Goal: Book appointment/travel/reservation

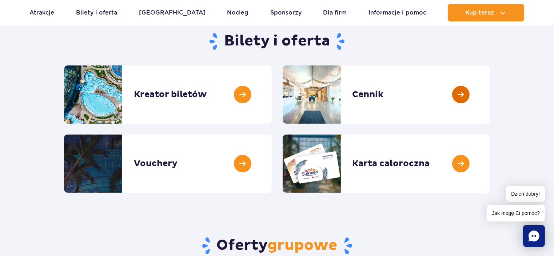
click at [490, 90] on link at bounding box center [490, 94] width 0 height 58
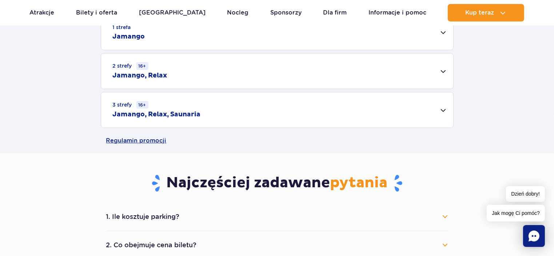
scroll to position [218, 0]
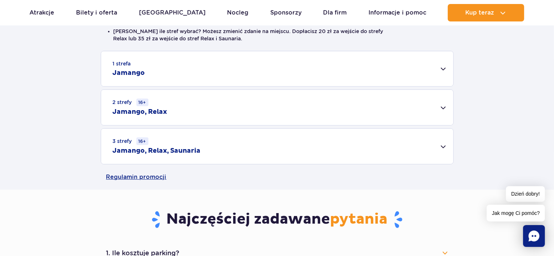
click at [433, 70] on div "1 strefa Jamango" at bounding box center [277, 68] width 352 height 35
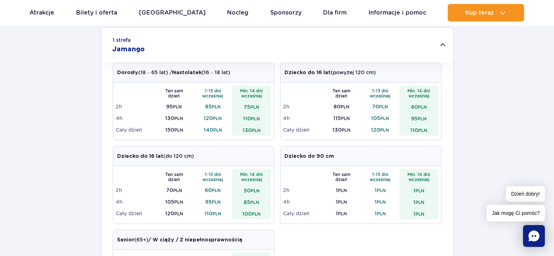
scroll to position [254, 0]
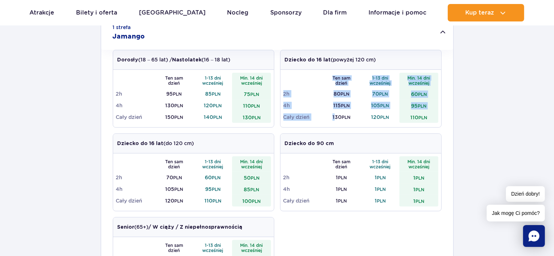
drag, startPoint x: 333, startPoint y: 118, endPoint x: 474, endPoint y: 125, distance: 141.2
click at [474, 125] on div "1 strefa Jamango Dorosły (18 – 65 lat) / Nastolatek (16 – 18 lat) Ten sam dzień…" at bounding box center [277, 204] width 554 height 379
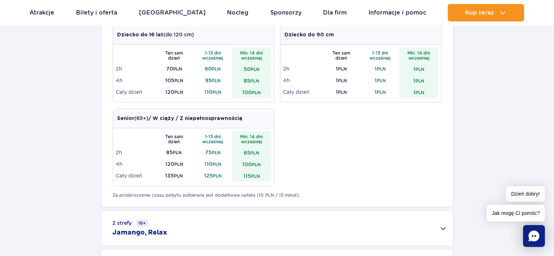
scroll to position [363, 0]
drag, startPoint x: 122, startPoint y: 115, endPoint x: 141, endPoint y: 120, distance: 19.2
click at [141, 120] on p "Senior (65+) / W ciąży / Z niepełnosprawnością" at bounding box center [179, 118] width 125 height 8
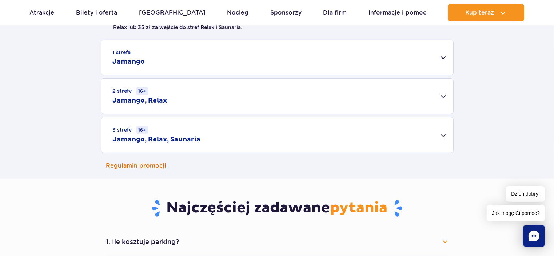
scroll to position [182, 0]
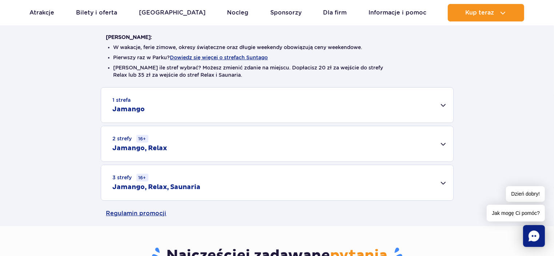
click at [210, 112] on div "1 strefa Jamango" at bounding box center [277, 105] width 352 height 35
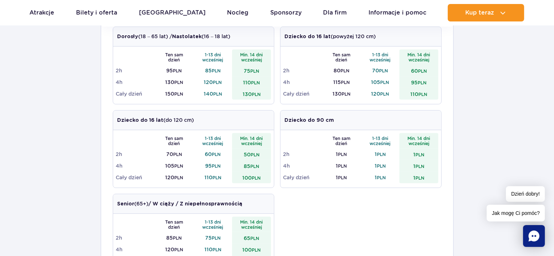
scroll to position [291, 0]
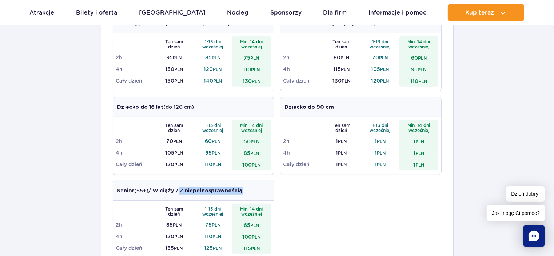
drag, startPoint x: 180, startPoint y: 190, endPoint x: 242, endPoint y: 190, distance: 62.5
click at [242, 190] on div "Senior (65+) / W ciąży / Z niepełnosprawnością" at bounding box center [193, 191] width 161 height 20
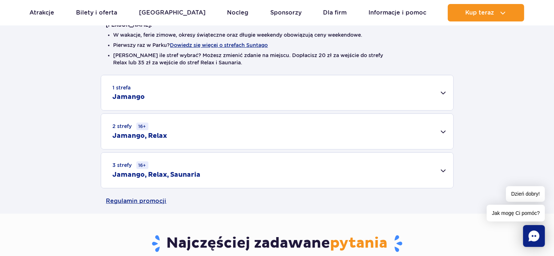
scroll to position [145, 0]
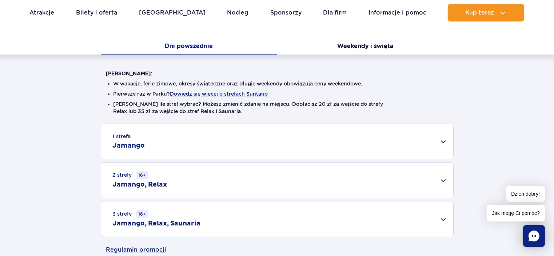
click at [334, 186] on div "2 strefy 16+ Jamango, Relax" at bounding box center [277, 179] width 352 height 35
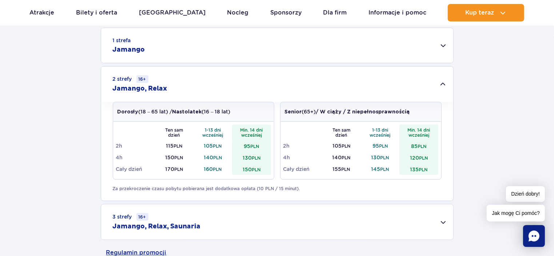
scroll to position [254, 0]
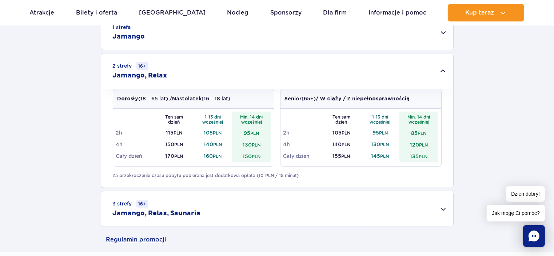
click at [335, 202] on div "3 strefy 16+ Jamango, Relax, Saunaria" at bounding box center [277, 208] width 352 height 35
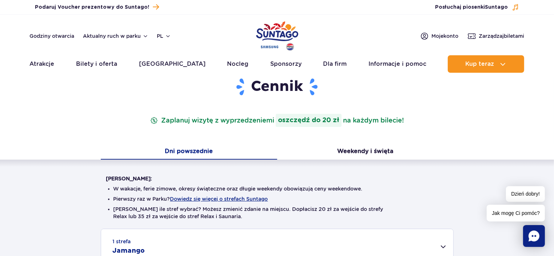
scroll to position [0, 0]
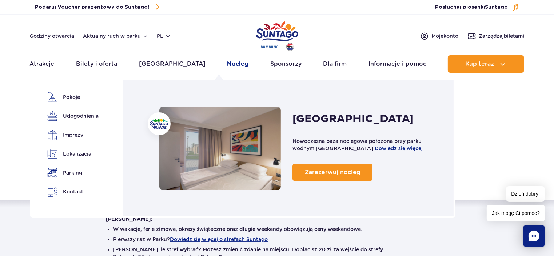
click at [227, 63] on link "Nocleg" at bounding box center [237, 63] width 21 height 17
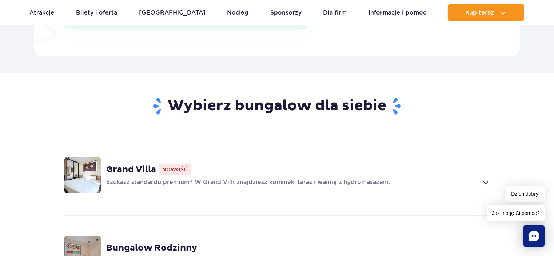
scroll to position [509, 0]
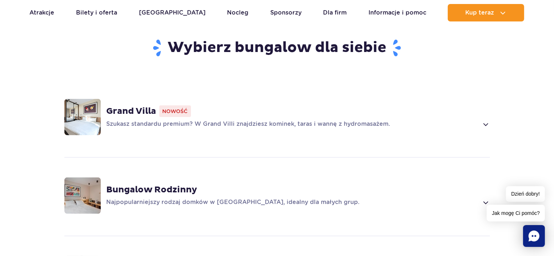
click at [150, 184] on strong "Bungalow Rodzinny" at bounding box center [152, 189] width 91 height 11
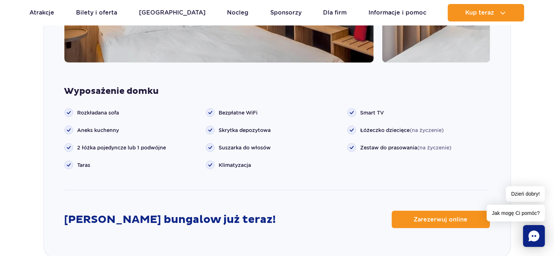
scroll to position [948, 0]
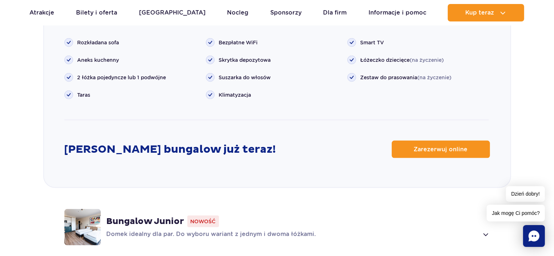
click at [149, 216] on div "Bungalow Junior Nowość Domek idealny dla par. Do wyboru wariant z jednym i dwom…" at bounding box center [298, 227] width 383 height 23
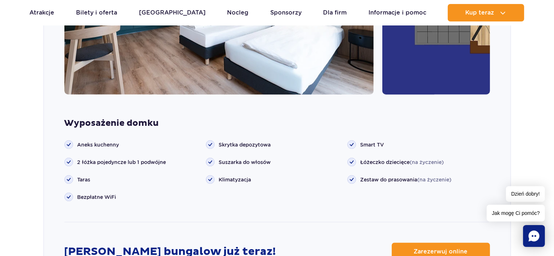
scroll to position [990, 0]
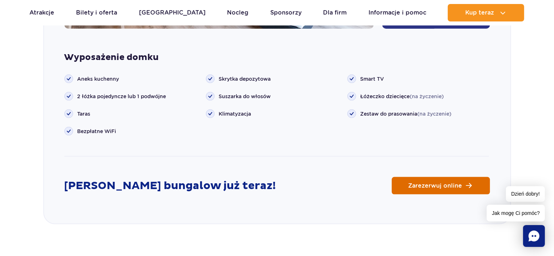
click at [436, 183] on span "Zarezerwuj online" at bounding box center [435, 186] width 54 height 6
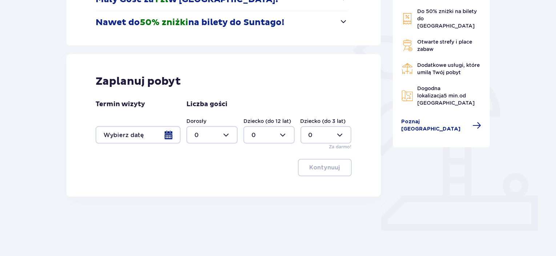
scroll to position [148, 0]
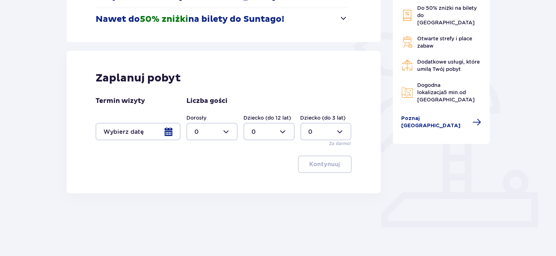
click at [169, 130] on div at bounding box center [138, 131] width 85 height 17
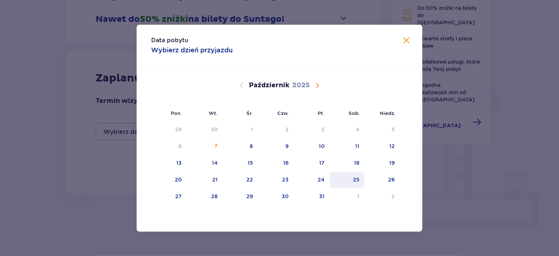
click at [362, 174] on div "25" at bounding box center [347, 180] width 35 height 16
click at [352, 179] on div "25" at bounding box center [347, 180] width 35 height 16
drag, startPoint x: 393, startPoint y: 183, endPoint x: 383, endPoint y: 177, distance: 11.6
click at [390, 179] on div "26" at bounding box center [382, 180] width 35 height 16
type input "[DATE] - [DATE]"
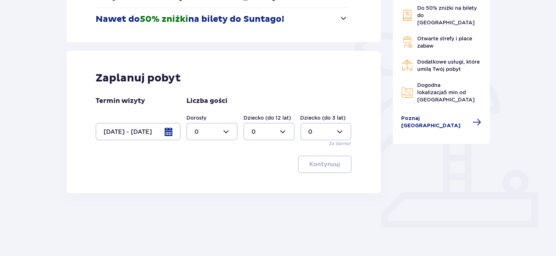
click at [228, 134] on div at bounding box center [211, 131] width 51 height 17
click at [196, 211] on p "4" at bounding box center [197, 215] width 4 height 8
type input "4"
click at [282, 130] on div at bounding box center [269, 131] width 51 height 17
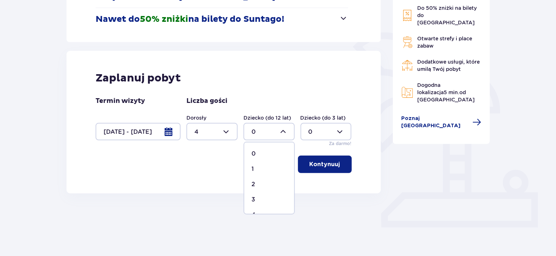
click at [257, 170] on div "1" at bounding box center [269, 169] width 35 height 8
type input "1"
click at [347, 133] on div at bounding box center [326, 131] width 51 height 17
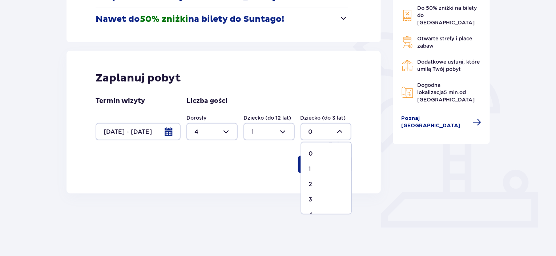
click at [347, 132] on div at bounding box center [326, 131] width 51 height 17
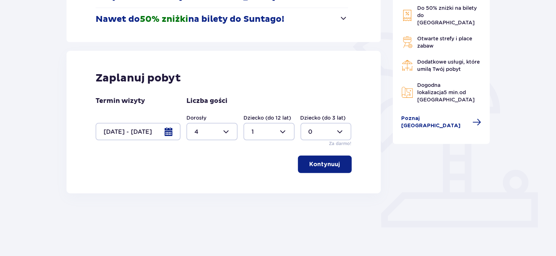
click at [317, 167] on p "Kontynuuj" at bounding box center [325, 164] width 31 height 8
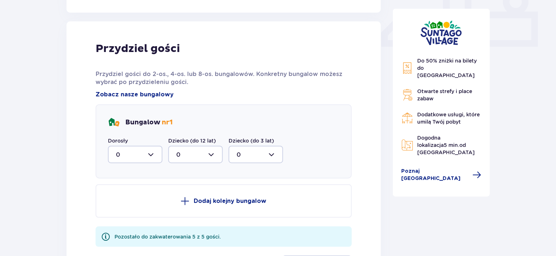
scroll to position [341, 0]
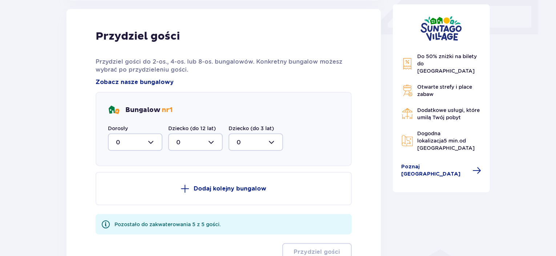
click at [138, 140] on div at bounding box center [135, 141] width 55 height 17
click at [130, 191] on div "2" at bounding box center [135, 195] width 39 height 8
type input "2"
click at [203, 141] on div at bounding box center [195, 141] width 55 height 17
drag, startPoint x: 189, startPoint y: 183, endPoint x: 244, endPoint y: 151, distance: 63.2
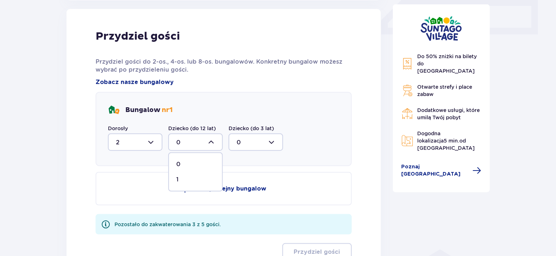
click at [190, 182] on span "1" at bounding box center [195, 179] width 53 height 15
type input "1"
click at [211, 190] on p "Dodaj kolejny bungalow" at bounding box center [230, 189] width 73 height 8
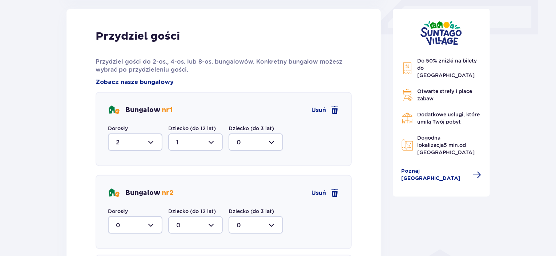
click at [150, 225] on div at bounding box center [135, 224] width 55 height 17
click at [140, 202] on div "2" at bounding box center [135, 203] width 39 height 8
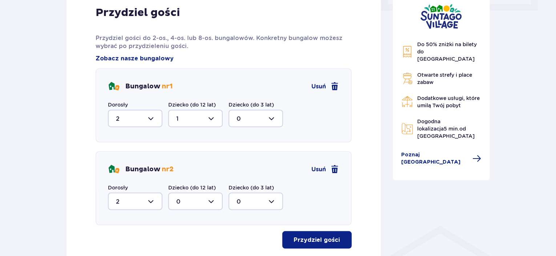
scroll to position [377, 0]
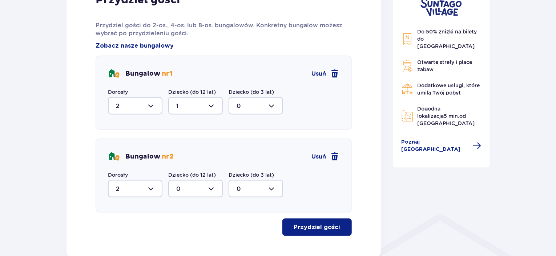
click at [320, 231] on button "Przydziel gości" at bounding box center [316, 226] width 69 height 17
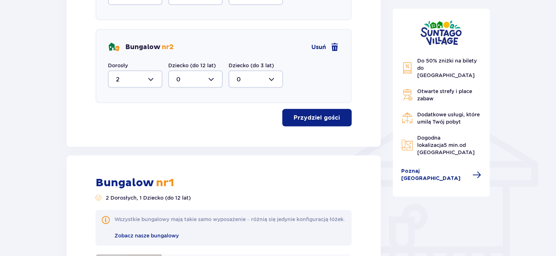
scroll to position [451, 0]
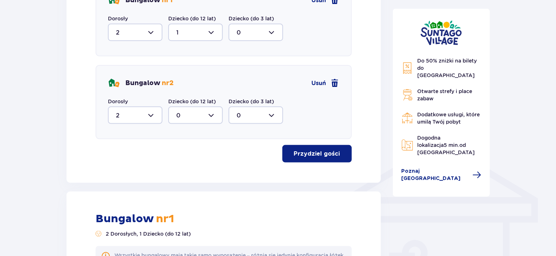
click at [208, 118] on div at bounding box center [195, 115] width 55 height 17
click at [205, 113] on div at bounding box center [195, 115] width 55 height 17
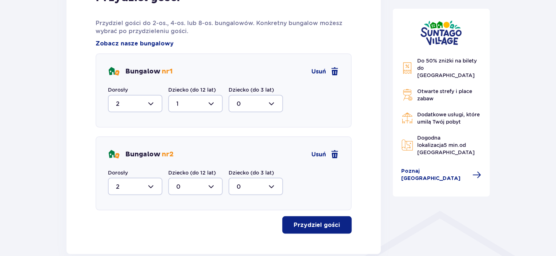
scroll to position [378, 0]
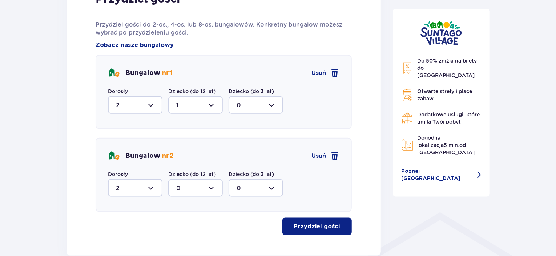
click at [155, 107] on div at bounding box center [135, 104] width 55 height 17
click at [154, 187] on div at bounding box center [135, 187] width 55 height 17
click at [134, 209] on div "0" at bounding box center [135, 210] width 39 height 8
type input "0"
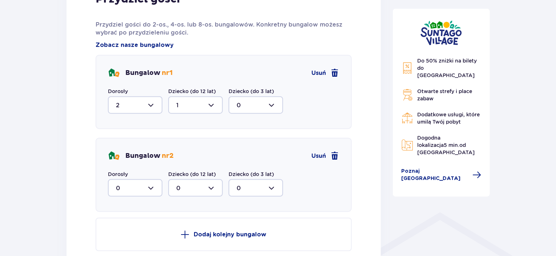
click at [142, 105] on div at bounding box center [135, 104] width 55 height 17
click at [120, 173] on div "4" at bounding box center [135, 176] width 39 height 8
type input "4"
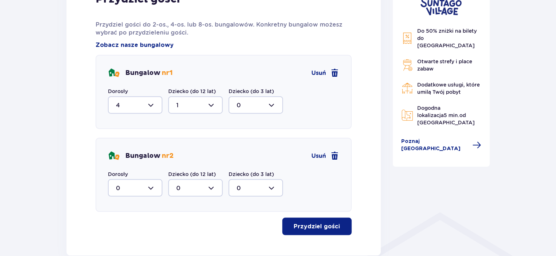
click at [311, 152] on div "Bungalow nr 2 Usuń" at bounding box center [224, 156] width 232 height 12
click at [320, 157] on span "Usuń" at bounding box center [319, 156] width 15 height 8
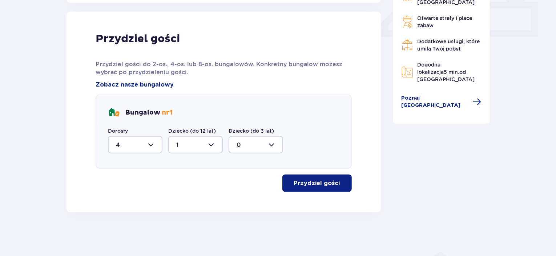
scroll to position [338, 0]
click at [324, 181] on p "Przydziel gości" at bounding box center [317, 184] width 46 height 8
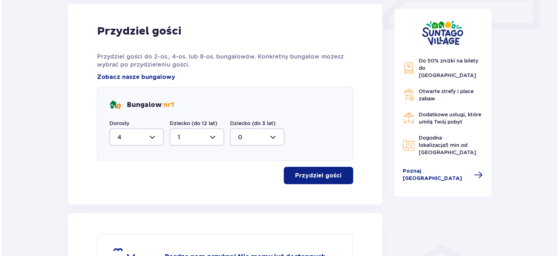
scroll to position [237, 0]
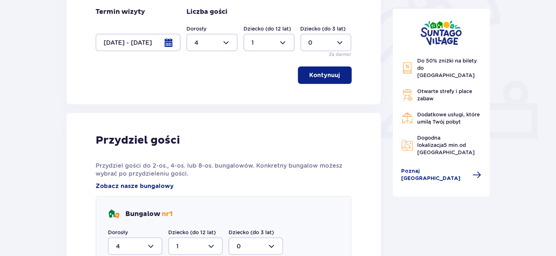
click at [167, 47] on div at bounding box center [138, 42] width 85 height 17
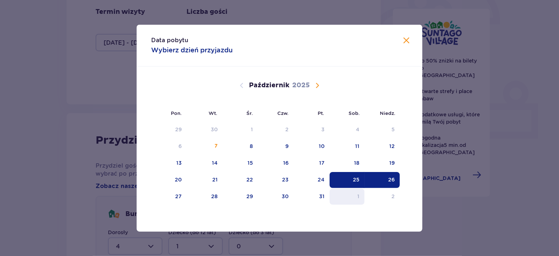
click at [359, 194] on div "1" at bounding box center [347, 197] width 35 height 16
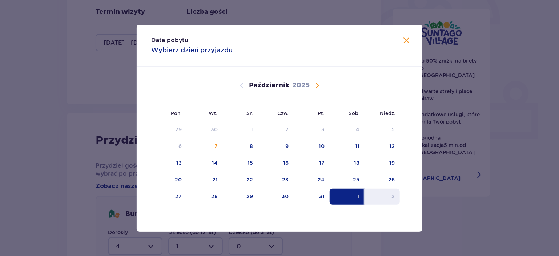
click at [387, 193] on div "2" at bounding box center [382, 197] width 35 height 16
type input "[DATE] - [DATE]"
type input "0"
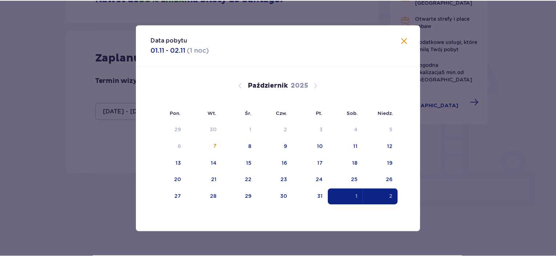
scroll to position [148, 0]
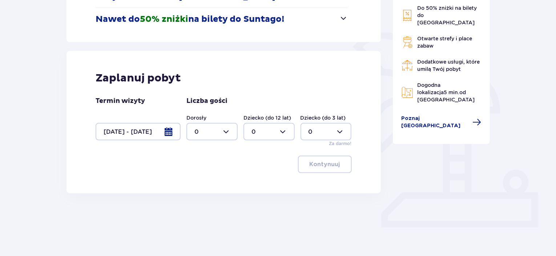
click at [223, 136] on div at bounding box center [211, 131] width 51 height 17
click at [196, 216] on div "Nocleg Pomiń ten krok Promocje Mały Gość za 1 zł w [GEOGRAPHIC_DATA]! Noc za zł…" at bounding box center [278, 92] width 556 height 367
click at [216, 132] on div at bounding box center [211, 131] width 51 height 17
click at [210, 209] on span "4" at bounding box center [213, 214] width 50 height 15
type input "4"
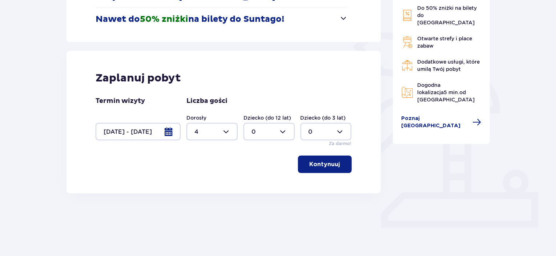
click at [266, 125] on div at bounding box center [269, 131] width 51 height 17
click at [259, 168] on div "1" at bounding box center [269, 169] width 35 height 8
type input "1"
click at [327, 157] on button "Kontynuuj" at bounding box center [325, 164] width 54 height 17
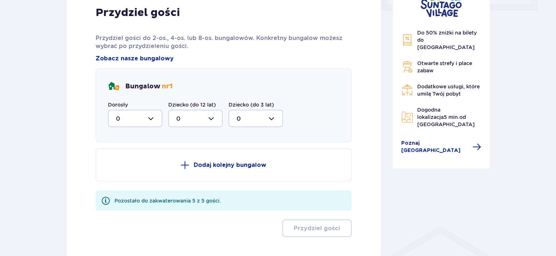
scroll to position [409, 0]
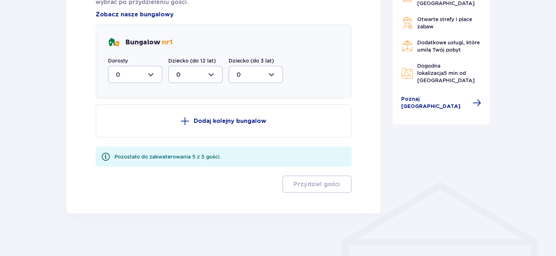
click at [155, 76] on div at bounding box center [135, 74] width 55 height 17
click at [139, 154] on div "4" at bounding box center [135, 158] width 39 height 8
type input "4"
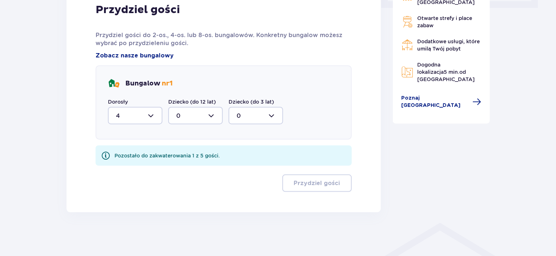
scroll to position [367, 0]
click at [181, 112] on div at bounding box center [195, 116] width 55 height 17
click at [198, 151] on div "1" at bounding box center [195, 154] width 39 height 8
type input "1"
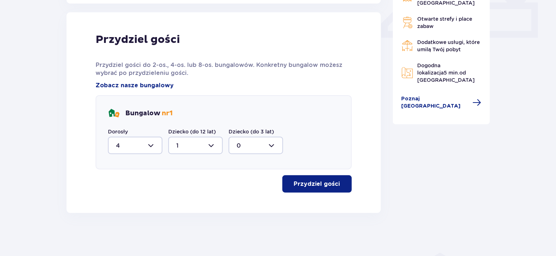
click at [322, 189] on button "Przydziel gości" at bounding box center [316, 183] width 69 height 17
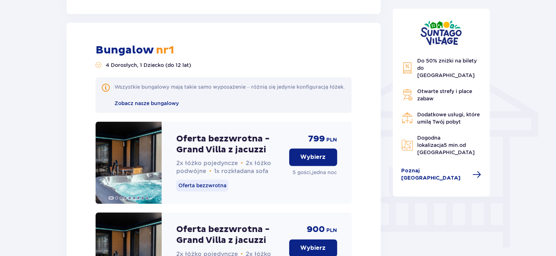
scroll to position [550, 0]
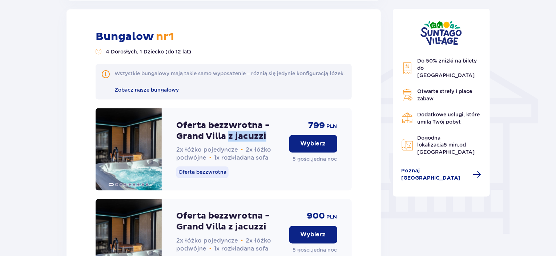
drag, startPoint x: 240, startPoint y: 144, endPoint x: 270, endPoint y: 145, distance: 30.2
click at [270, 142] on p "Oferta bezzwrotna - Grand Villa z jacuzzi" at bounding box center [229, 131] width 107 height 22
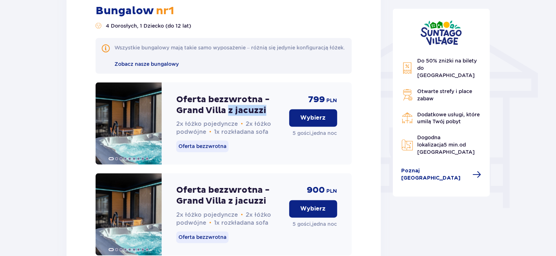
scroll to position [623, 0]
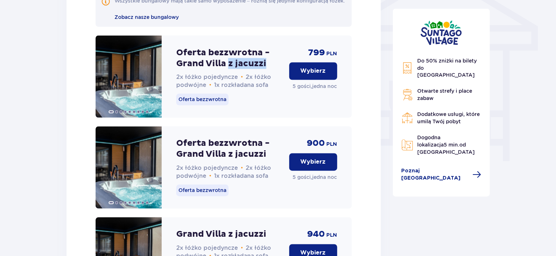
click at [317, 75] on p "Wybierz" at bounding box center [313, 71] width 25 height 8
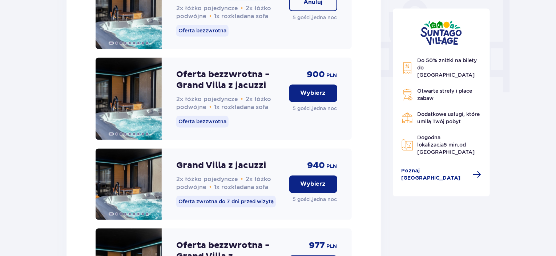
scroll to position [546, 0]
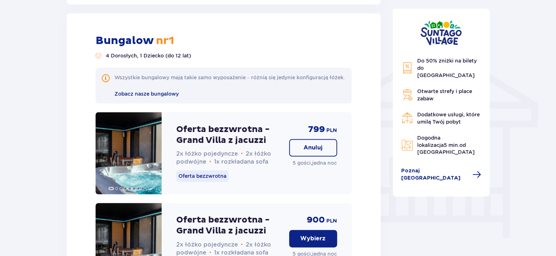
click at [194, 137] on p "Oferta bezzwrotna - Grand Villa z jacuzzi" at bounding box center [229, 135] width 107 height 22
click at [224, 137] on p "Oferta bezzwrotna - Grand Villa z jacuzzi" at bounding box center [229, 135] width 107 height 22
click at [211, 142] on p "Oferta bezzwrotna - Grand Villa z jacuzzi" at bounding box center [229, 135] width 107 height 22
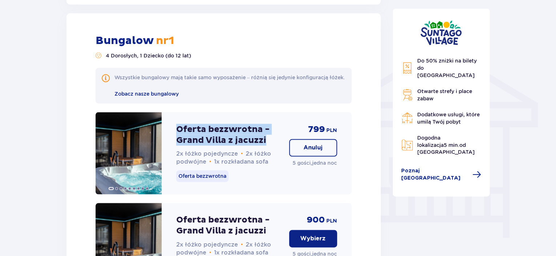
click at [211, 142] on p "Oferta bezzwrotna - Grand Villa z jacuzzi" at bounding box center [229, 135] width 107 height 22
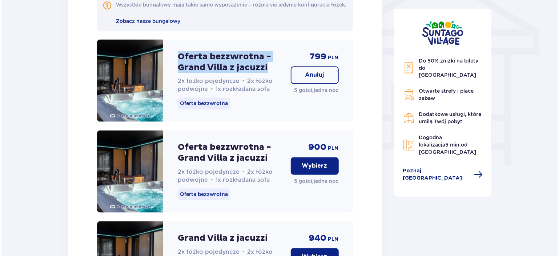
scroll to position [473, 0]
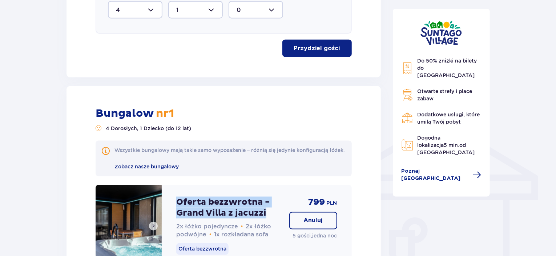
click at [145, 222] on img at bounding box center [129, 226] width 66 height 82
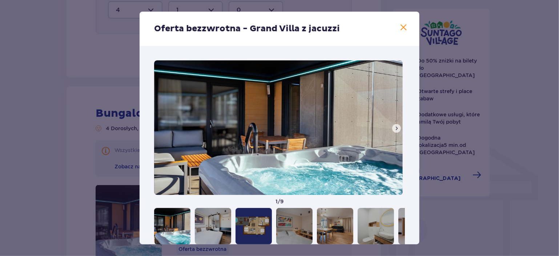
click at [392, 126] on button at bounding box center [396, 128] width 9 height 9
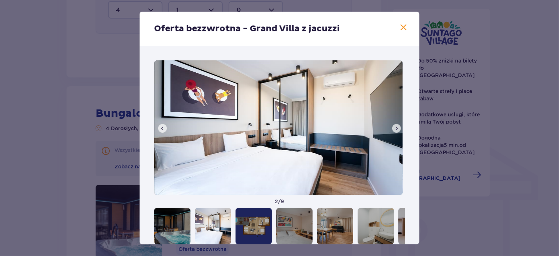
click at [394, 125] on span at bounding box center [397, 128] width 6 height 6
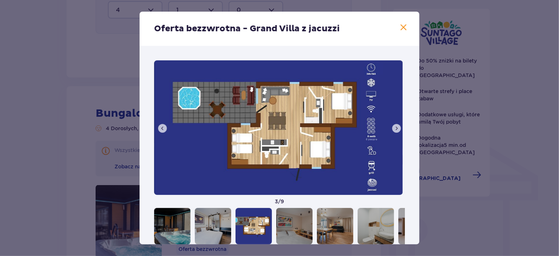
click at [394, 125] on span at bounding box center [397, 128] width 6 height 6
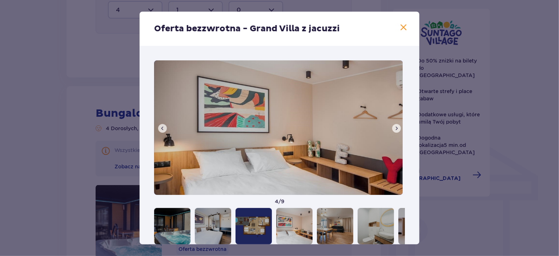
click at [394, 125] on span at bounding box center [397, 128] width 6 height 6
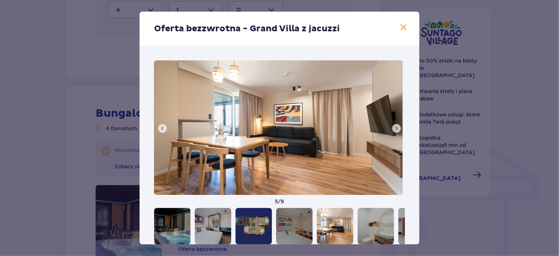
click at [394, 125] on span at bounding box center [397, 128] width 6 height 6
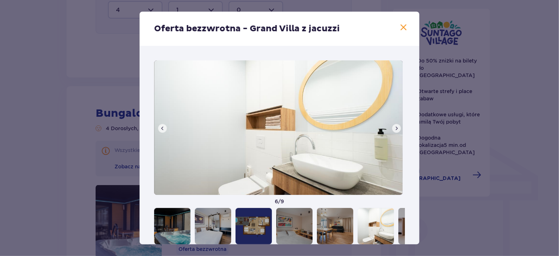
click at [394, 125] on span at bounding box center [397, 128] width 6 height 6
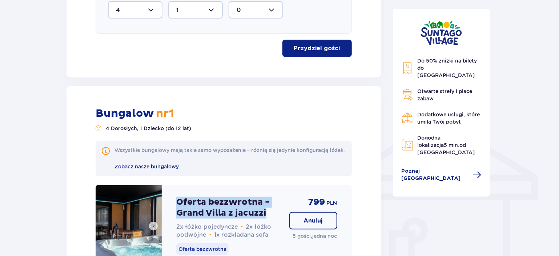
click at [111, 224] on img at bounding box center [129, 226] width 66 height 82
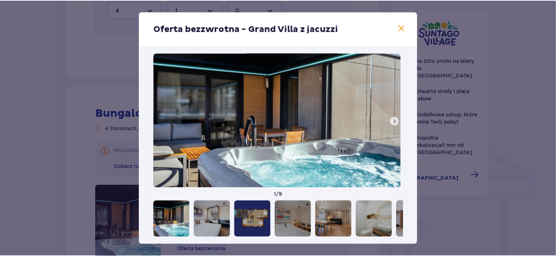
scroll to position [15, 0]
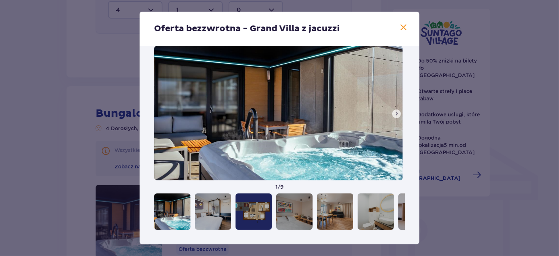
click at [394, 113] on span at bounding box center [397, 114] width 6 height 6
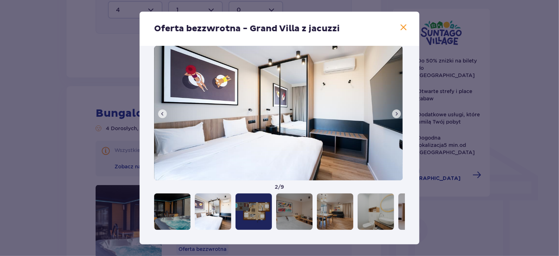
click at [394, 113] on span at bounding box center [397, 114] width 6 height 6
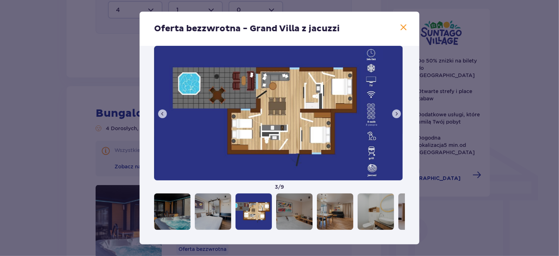
click at [394, 113] on span at bounding box center [397, 114] width 6 height 6
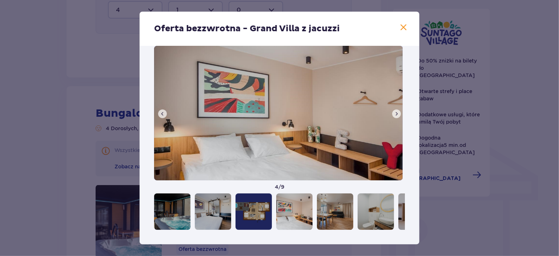
click at [394, 112] on span at bounding box center [397, 114] width 6 height 6
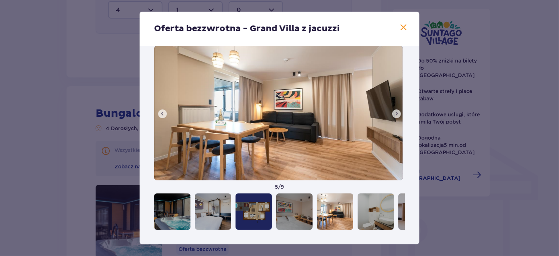
click at [394, 112] on span at bounding box center [397, 114] width 6 height 6
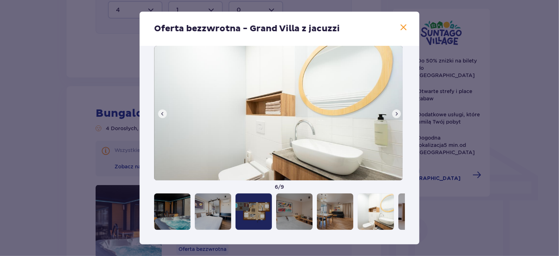
click at [395, 111] on span at bounding box center [397, 114] width 6 height 6
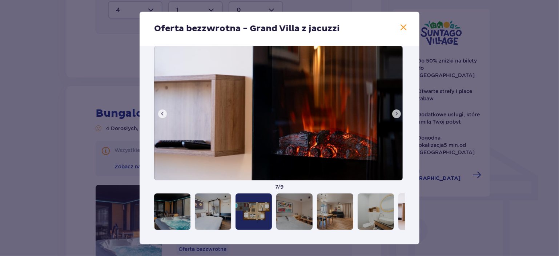
click at [395, 113] on span at bounding box center [397, 114] width 6 height 6
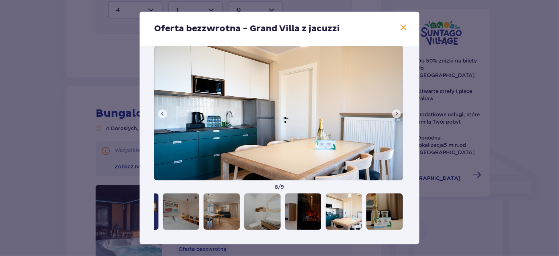
click at [395, 113] on span at bounding box center [397, 114] width 6 height 6
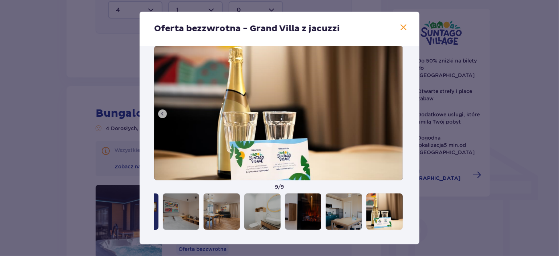
click at [401, 22] on div "Oferta bezzwrotna - Grand Villa z jacuzzi" at bounding box center [280, 29] width 280 height 34
click at [402, 26] on span at bounding box center [403, 27] width 9 height 9
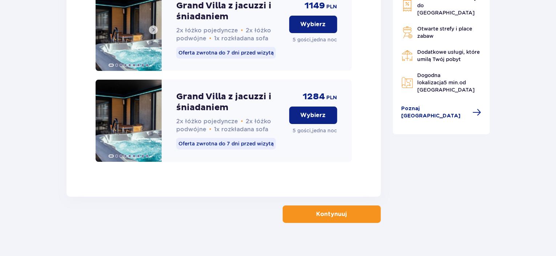
scroll to position [1200, 0]
